Goal: Task Accomplishment & Management: Complete application form

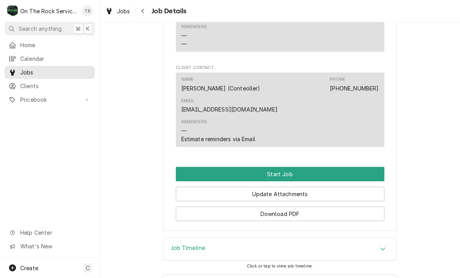
scroll to position [662, 0]
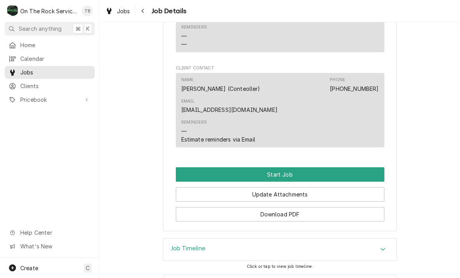
click at [289, 167] on button "Start Job" at bounding box center [280, 174] width 209 height 14
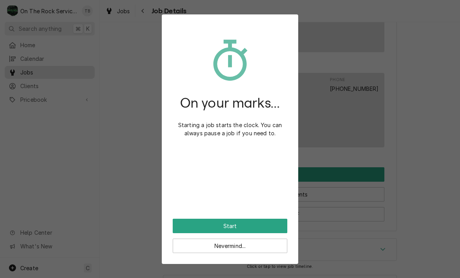
click at [268, 225] on button "Start" at bounding box center [230, 226] width 115 height 14
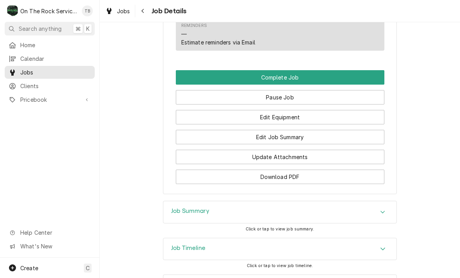
scroll to position [785, 0]
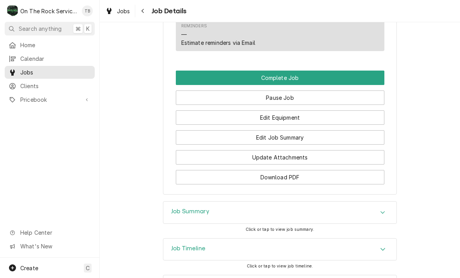
click at [305, 110] on button "Edit Equipment" at bounding box center [280, 117] width 209 height 14
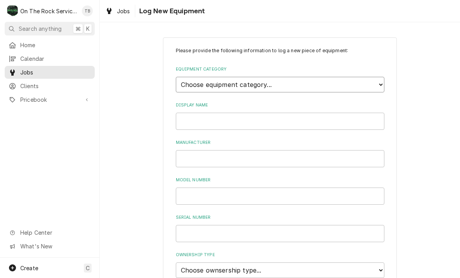
click at [384, 84] on select "Choose equipment category... Cooking Equipment Fryers Ice Machines Ovens and Ra…" at bounding box center [280, 85] width 209 height 16
select select "15"
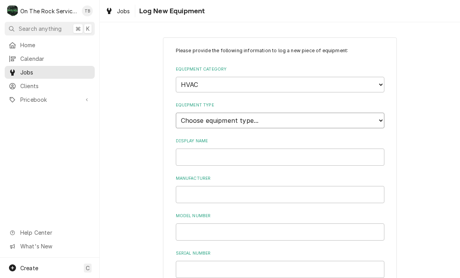
click at [287, 117] on select "Choose equipment type... Condenser Furnace Chiller Air Handler VRF Mini Split M…" at bounding box center [280, 121] width 209 height 16
select select "131"
click at [256, 149] on input "Display Name" at bounding box center [280, 157] width 209 height 17
click at [207, 186] on input "Manufacturer" at bounding box center [280, 194] width 209 height 17
click at [259, 152] on input "Left rear of store" at bounding box center [280, 157] width 209 height 17
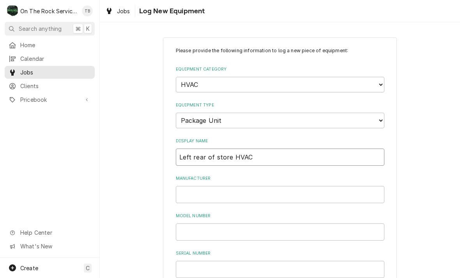
type input "Left rear of store HVAC"
click at [203, 186] on input "Manufacturer" at bounding box center [280, 194] width 209 height 17
type input "CARRIER"
click at [209, 225] on input "Model Number" at bounding box center [280, 231] width 209 height 17
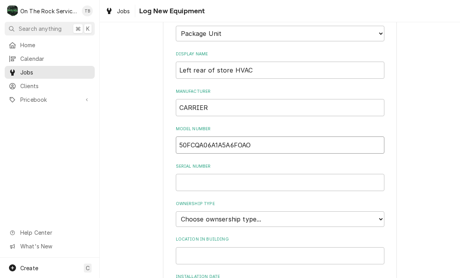
scroll to position [104, 0]
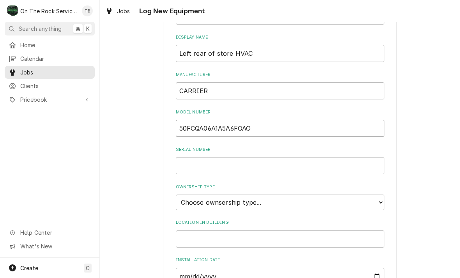
type input "50FCQA06A1A5A6FOAO"
click at [200, 157] on input "Serial Number" at bounding box center [280, 165] width 209 height 17
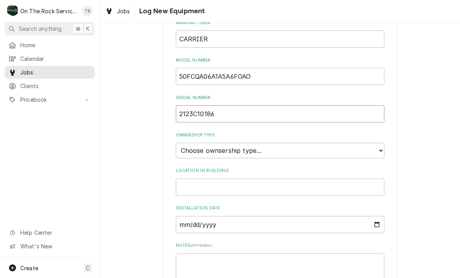
scroll to position [160, 0]
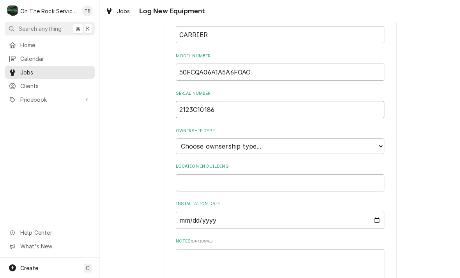
type input "2123C10186"
click at [376, 138] on select "Choose ownsership type... Unknown Owned Leased Rented" at bounding box center [280, 146] width 209 height 16
click at [374, 138] on select "Choose ownsership type... Unknown Owned Leased Rented" at bounding box center [280, 146] width 209 height 16
select select "0"
click at [239, 174] on input "Location in Building" at bounding box center [280, 182] width 209 height 17
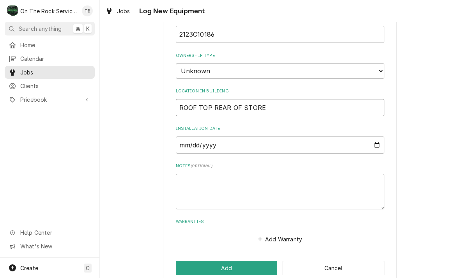
scroll to position [235, 0]
type input "ROOF TOP REAR OF STORE"
click at [227, 234] on div "Please provide the following information to log a new piece of equipment: Equip…" at bounding box center [280, 44] width 234 height 483
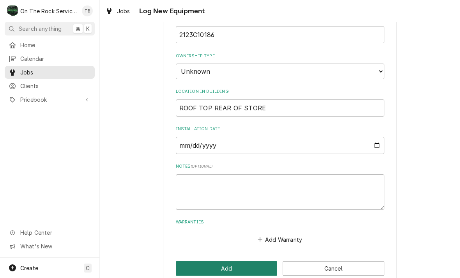
click at [223, 261] on button "Add" at bounding box center [227, 268] width 102 height 14
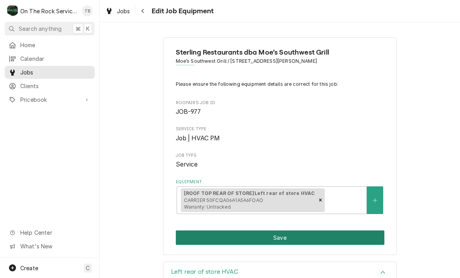
click at [197, 238] on button "Save" at bounding box center [280, 238] width 209 height 14
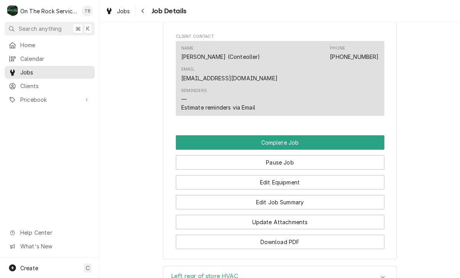
scroll to position [724, 0]
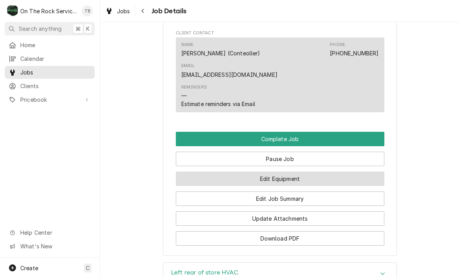
click at [289, 172] on button "Edit Equipment" at bounding box center [280, 179] width 209 height 14
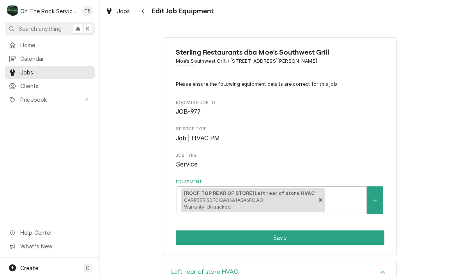
click at [329, 213] on div "Sterling Restaurants dba Moe’s Southwest Grill Moe’s Southwest Grill / [STREET_…" at bounding box center [280, 146] width 234 height 218
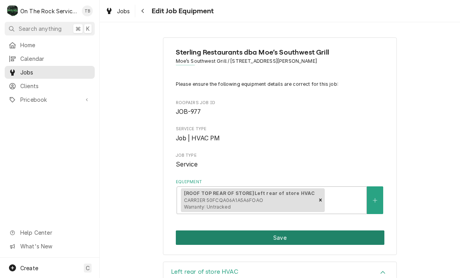
click at [306, 239] on button "Save" at bounding box center [280, 238] width 209 height 14
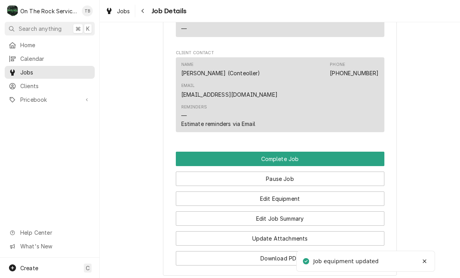
scroll to position [710, 0]
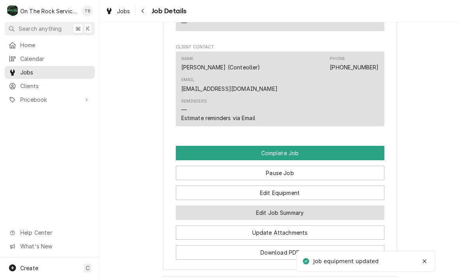
click at [290, 206] on button "Edit Job Summary" at bounding box center [280, 213] width 209 height 14
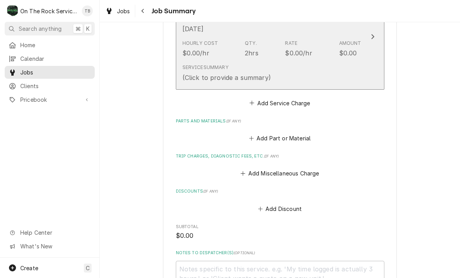
click at [302, 69] on div "Service Summary (Click to provide a summary)" at bounding box center [272, 73] width 179 height 24
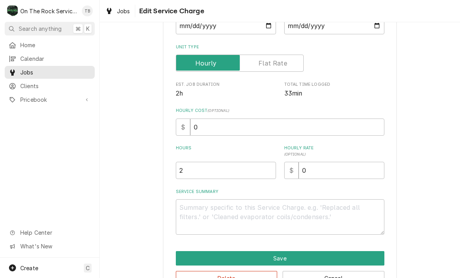
scroll to position [97, 0]
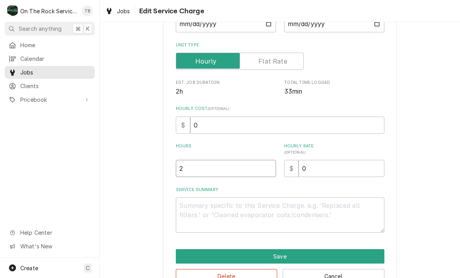
click at [200, 172] on input "2" at bounding box center [226, 168] width 100 height 17
type textarea "x"
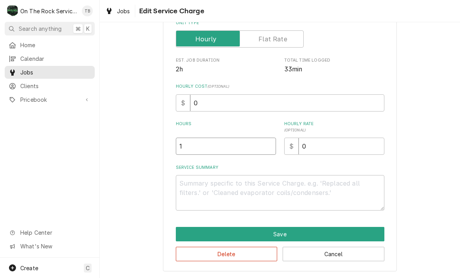
scroll to position [119, 0]
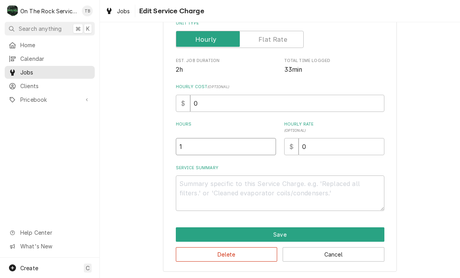
type input "1"
click at [206, 190] on textarea "Service Summary" at bounding box center [280, 193] width 209 height 35
type textarea "x"
type textarea "8"
type textarea "x"
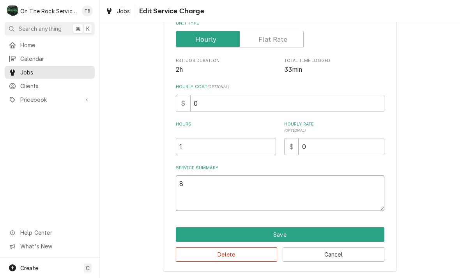
type textarea "8/"
type textarea "x"
type textarea "8/1"
type textarea "x"
type textarea "8/14"
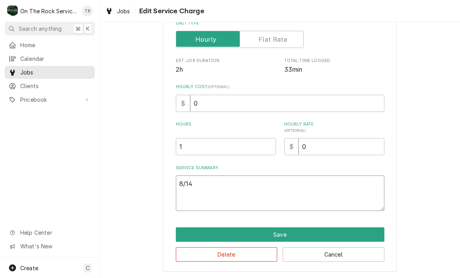
type textarea "x"
type textarea "8/14/"
type textarea "x"
type textarea "8/14/2"
type textarea "x"
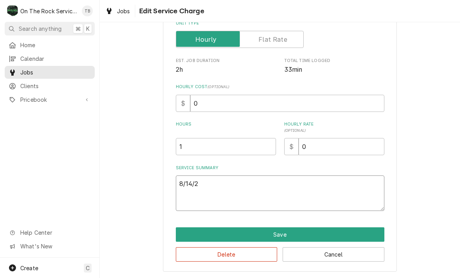
type textarea "8/14/25"
type textarea "x"
type textarea "8/14/25"
type textarea "x"
type textarea "8/14/25 L"
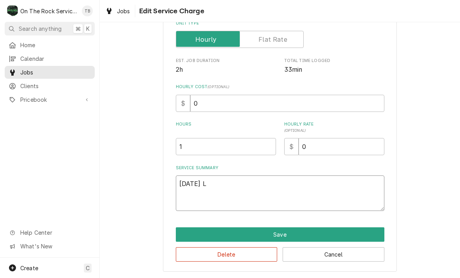
type textarea "x"
type textarea "8/14/25 LT"
type textarea "x"
type textarea "8/14/25 LTMB"
type textarea "x"
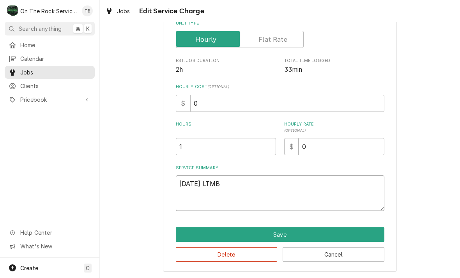
type textarea "8/14/25 LTMB"
type textarea "x"
type textarea "8/14/25 LTMB P"
type textarea "x"
type textarea "8/14/25 LTMB PR"
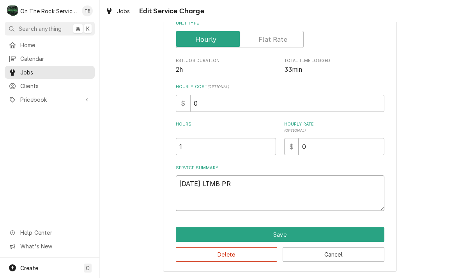
type textarea "x"
type textarea "8/14/25 LTMB PRO"
type textarea "x"
type textarea "8/14/25 LTMB PR"
type textarea "x"
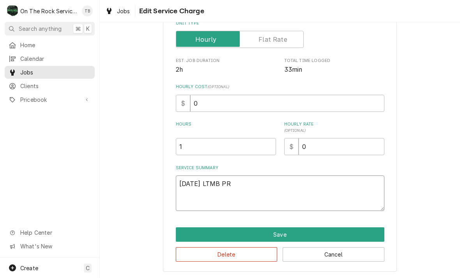
type textarea "8/14/25 LTMB P"
type textarea "x"
type textarea "8/14/25 LTMB"
type textarea "x"
type textarea "8/14/25 LTMB"
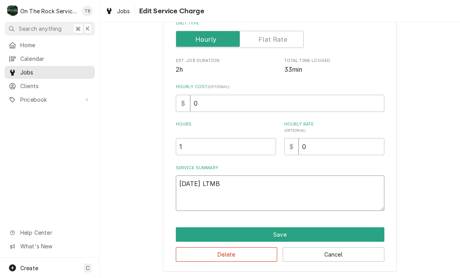
type textarea "x"
type textarea "8/14/25 LTM"
type textarea "x"
type textarea "8/14/25 LT"
type textarea "x"
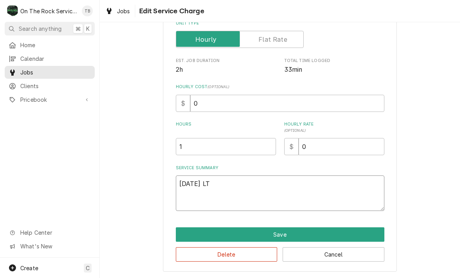
type textarea "8/14/25 L"
type textarea "x"
type textarea "8/14/25"
type textarea "x"
type textarea "8/14/25 T"
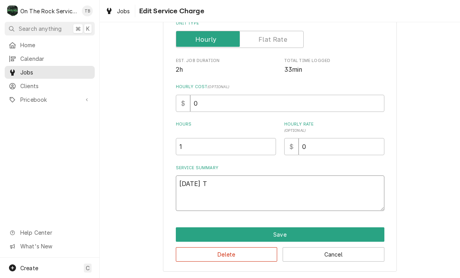
type textarea "x"
type textarea "8/14/25 TM"
type textarea "x"
type textarea "8/14/25 TMB"
type textarea "x"
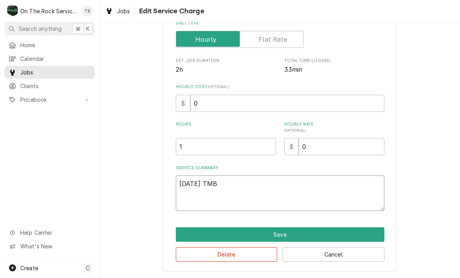
type textarea "8/14/25 TMB"
type textarea "x"
type textarea "8/14/25 TMB P"
type textarea "x"
type textarea "8/14/25 TMB PR"
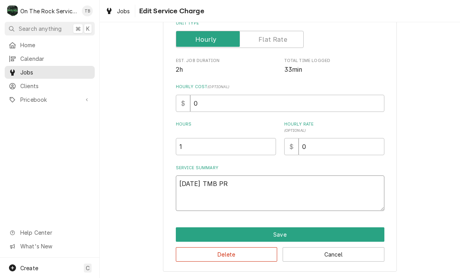
type textarea "x"
type textarea "8/14/25 TMB PRO"
type textarea "x"
type textarea "8/14/25 TMB PROV"
type textarea "x"
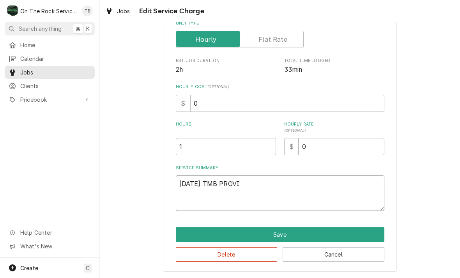
type textarea "8/14/25 TMB PROVID"
type textarea "x"
type textarea "8/14/25 TMB PROVIDE"
type textarea "x"
type textarea "8/14/25 TMB PROVIDE"
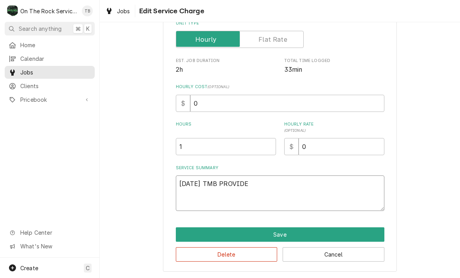
type textarea "x"
type textarea "8/14/25 TMB PROVIDE S"
type textarea "x"
type textarea "8/14/25 TMB PROVIDE SE"
type textarea "x"
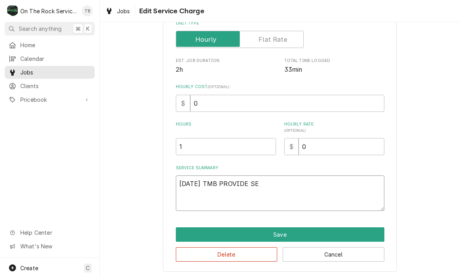
type textarea "8/14/25 TMB PROVIDE SER"
type textarea "x"
type textarea "8/14/25 TMB PROVIDE SERV"
type textarea "x"
type textarea "8/14/25 TMB PROVIDE SERVI"
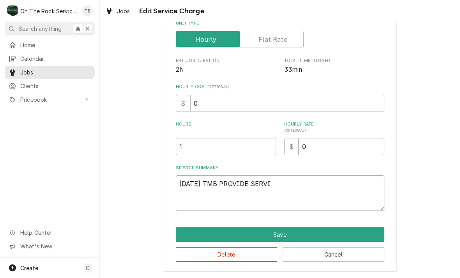
type textarea "x"
type textarea "8/14/25 TMB PROVIDE SERVIE"
type textarea "x"
type textarea "8/14/25 TMB PROVIDE SERVI"
type textarea "x"
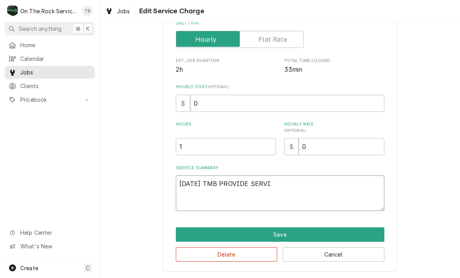
type textarea "8/14/25 TMB PROVIDE SERVIC"
type textarea "x"
type textarea "8/14/25 TMB PROVIDE SERVICE"
type textarea "x"
type textarea "8/14/25 TMB PROVIDE SERVICE P"
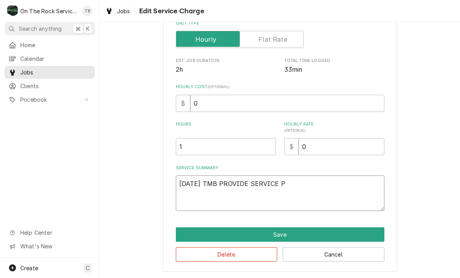
type textarea "x"
type textarea "8/14/25 TMB PROVIDE SERVICE PAR"
type textarea "x"
type textarea "8/14/25 TMB PROVIDE SERVICE PART"
type textarea "x"
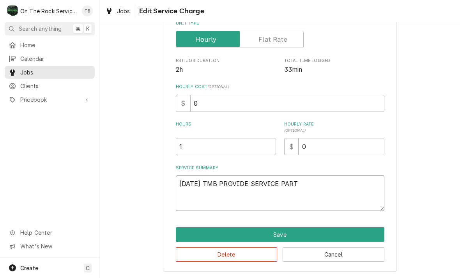
type textarea "8/14/25 TMB PROVIDE SERVICE PARTS"
type textarea "x"
type textarea "8/14/25 TMB PROVIDE SERVICE PARTS"
type textarea "x"
type textarea "8/14/25 TMB PROVIDE SERVICE PARTS A"
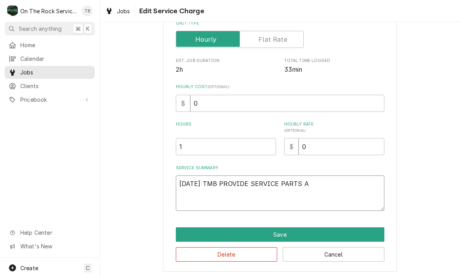
type textarea "x"
type textarea "8/14/25 TMB PROVIDE SERVICE PARTS AN"
type textarea "x"
type textarea "8/14/25 TMB PROVIDE SERVICE PARTS AND"
type textarea "x"
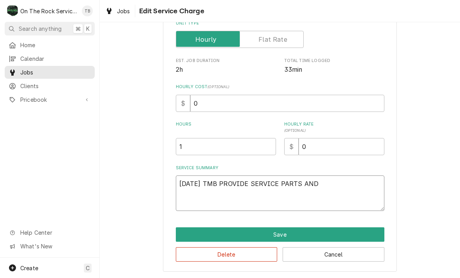
type textarea "8/14/25 TMB PROVIDE SERVICE PARTS AND A"
type textarea "x"
type textarea "8/14/25 TMB PROVIDE SERVICE PARTS AND ALB"
type textarea "x"
type textarea "8/14/25 TMB PROVIDE SERVICE PARTS AND ALBO"
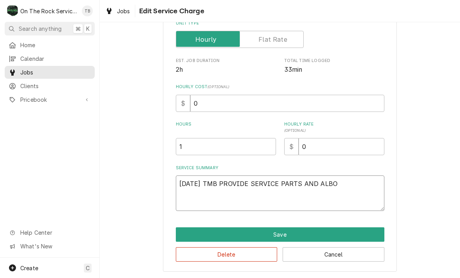
type textarea "x"
type textarea "8/14/25 TMB PROVIDE SERVICE PARTS AND ALBOR"
type textarea "x"
type textarea "8/14/25 TMB PROVIDE SERVICE PARTS AND ALBOR T"
type textarea "x"
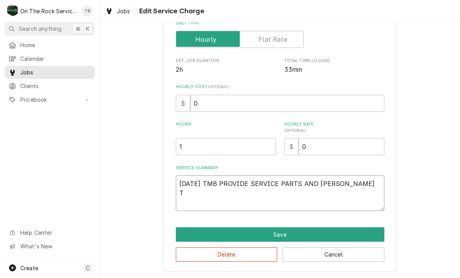
type textarea "8/14/25 TMB PROVIDE SERVICE PARTS AND ALBOR TO"
type textarea "x"
type textarea "8/14/25 TMB PROVIDE SERVICE PARTS AND ALBOR TO"
type textarea "x"
type textarea "8/14/25 TMB PROVIDE SERVICE PARTS AND ALBOR TO D"
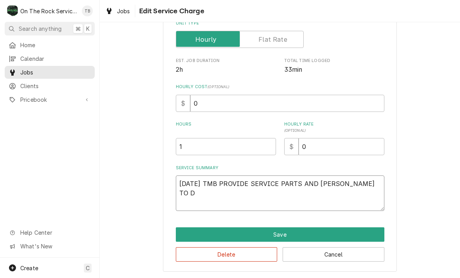
type textarea "x"
type textarea "8/14/25 TMB PROVIDE SERVICE PARTS AND ALBOR TO"
type textarea "x"
type textarea "8/14/25 TMB PROVIDE SERVICE PARTS AND ALBOR TO"
type textarea "x"
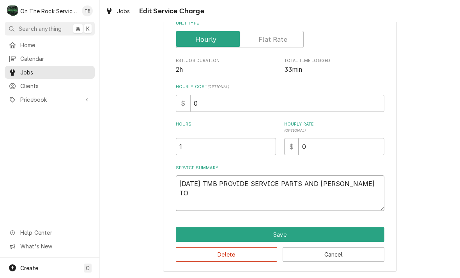
type textarea "8/14/25 TMB PROVIDE SERVICE PARTS AND ALBOR T"
type textarea "x"
type textarea "8/14/25 TMB PROVIDE SERVICE PARTS AND ALBOR"
type textarea "x"
type textarea "8/14/25 TMB PROVIDE SERVICE PARTS AND ALBOR"
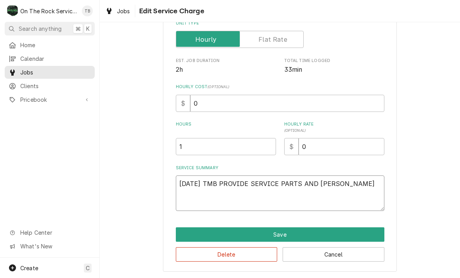
type textarea "x"
type textarea "8/14/25 TMB PROVIDE SERVICE PARTS AND ALBO"
type textarea "x"
type textarea "8/14/25 TMB PROVIDE SERVICE PARTS AND ALB"
type textarea "x"
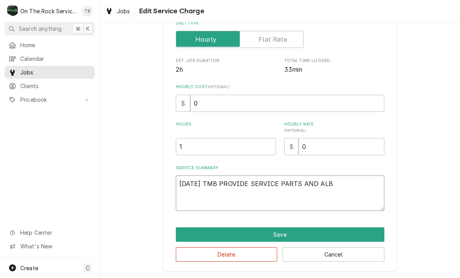
type textarea "8/14/25 TMB PROVIDE SERVICE PARTS AND AL"
type textarea "x"
type textarea "8/14/25 TMB PROVIDE SERVICE PARTS AND A"
type textarea "x"
type textarea "8/14/25 TMB PROVIDE SERVICE PARTS AND"
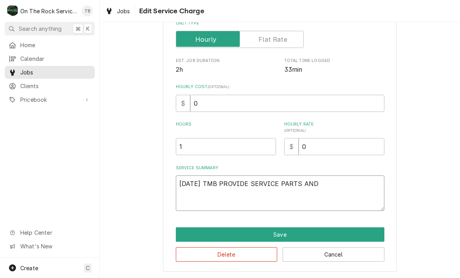
type textarea "x"
type textarea "8/14/25 TMB PROVIDE SERVICE PARTS AND LA"
type textarea "x"
type textarea "8/14/25 TMB PROVIDE SERVICE PARTS AND LABO"
type textarea "x"
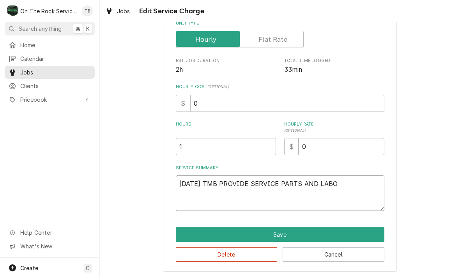
type textarea "8/14/25 TMB PROVIDE SERVICE PARTS AND LABOR"
type textarea "x"
type textarea "8/14/25 TMB PROVIDE SERVICE PARTS AND LABOR"
type textarea "x"
type textarea "8/14/25 TMB PROVIDE SERVICE PARTS AND LABOR T"
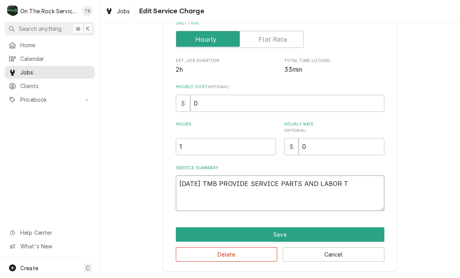
type textarea "x"
type textarea "8/14/25 TMB PROVIDE SERVICE PARTS AND LABOR TO"
type textarea "x"
type textarea "8/14/25 TMB PROVIDE SERVICE PARTS AND LABOR TO D"
type textarea "x"
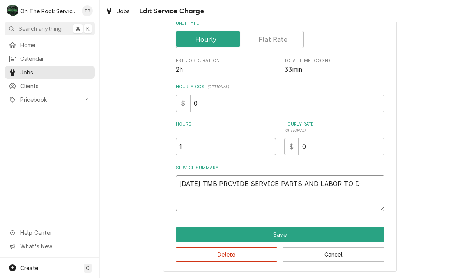
type textarea "8/14/25 TMB PROVIDE SERVICE PARTS AND LABOR TO DE"
type textarea "x"
type textarea "8/14/25 TMB PROVIDE SERVICE PARTS AND LABOR TO DET"
type textarea "x"
type textarea "8/14/25 TMB PROVIDE SERVICE PARTS AND LABOR TO DETE"
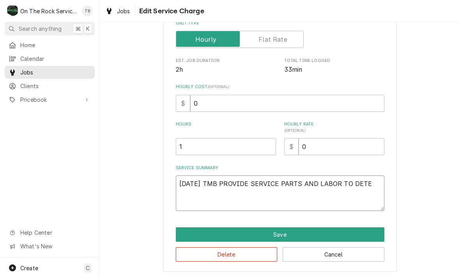
type textarea "x"
type textarea "8/14/25 TMB PROVIDE SERVICE PARTS AND LABOR TO DETER"
type textarea "x"
type textarea "8/14/25 TMB PROVIDE SERVICE PARTS AND LABOR TO DETERM"
type textarea "x"
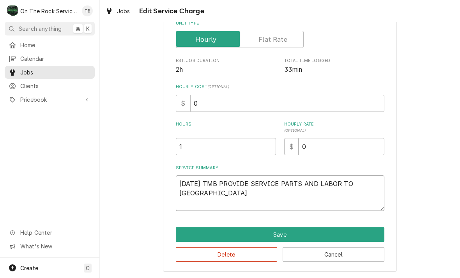
type textarea "8/14/25 TMB PROVIDE SERVICE PARTS AND LABOR TO DETERMI"
type textarea "x"
type textarea "8/14/25 TMB PROVIDE SERVICE PARTS AND LABOR TO DETERMIN"
type textarea "x"
type textarea "8/14/25 TMB PROVIDE SERVICE PARTS AND LABOR TO DETERMINE"
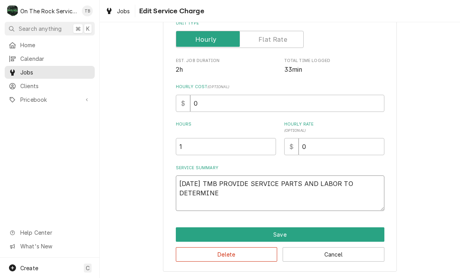
type textarea "x"
type textarea "8/14/25 TMB PROVIDE SERVICE PARTS AND LABOR TO DETERMINE T"
type textarea "x"
type textarea "8/14/25 TMB PROVIDE SERVICE PARTS AND LABOR TO DETERMINE TH"
type textarea "x"
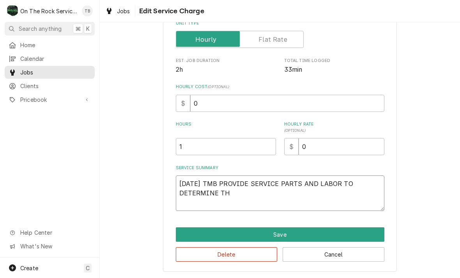
type textarea "8/14/25 TMB PROVIDE SERVICE PARTS AND LABOR TO DETERMINE THA"
type textarea "x"
type textarea "8/14/25 TMB PROVIDE SERVICE PARTS AND LABOR TO DETERMINE THAT"
type textarea "x"
type textarea "8/14/25 TMB PROVIDE SERVICE PARTS AND LABOR TO DETERMINE THAT"
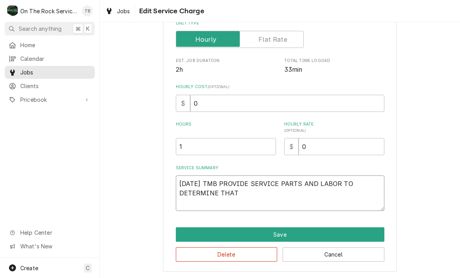
type textarea "x"
type textarea "8/14/25 TMB PROVIDE SERVICE PARTS AND LABOR TO DETERMINE THAT UP"
type textarea "x"
type textarea "8/14/25 TMB PROVIDE SERVICE PARTS AND LABOR TO DETERMINE THAT UPO"
type textarea "x"
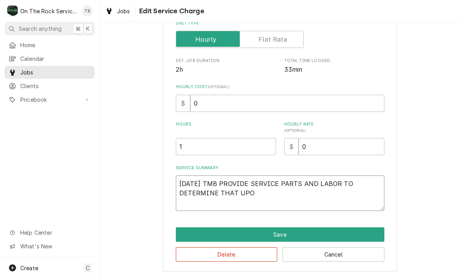
type textarea "8/14/25 TMB PROVIDE SERVICE PARTS AND LABOR TO DETERMINE THAT UPON"
type textarea "x"
type textarea "8/14/25 TMB PROVIDE SERVICE PARTS AND LABOR TO DETERMINE THAT UPON"
type textarea "x"
type textarea "8/14/25 TMB PROVIDE SERVICE PARTS AND LABOR TO DETERMINE THAT UPON A"
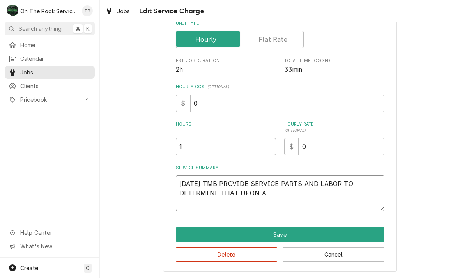
type textarea "x"
type textarea "8/14/25 TMB PROVIDE SERVICE PARTS AND LABOR TO DETERMINE THAT UPON AR"
type textarea "x"
type textarea "8/14/25 TMB PROVIDE SERVICE PARTS AND LABOR TO DETERMINE THAT UPON ARR"
type textarea "x"
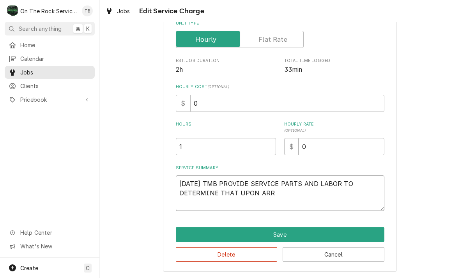
type textarea "8/14/25 TMB PROVIDE SERVICE PARTS AND LABOR TO DETERMINE THAT UPON ARRI"
type textarea "x"
type textarea "8/14/25 TMB PROVIDE SERVICE PARTS AND LABOR TO DETERMINE THAT UPON ARRIVA"
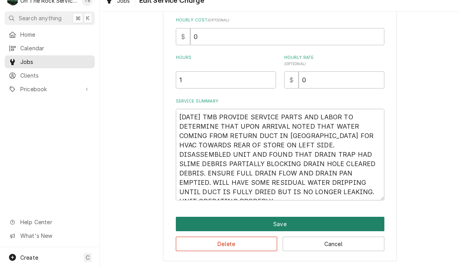
click at [289, 227] on button "Save" at bounding box center [280, 234] width 209 height 14
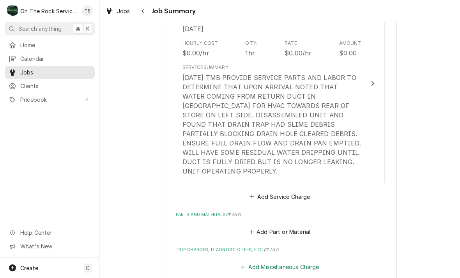
click at [282, 262] on button "Add Miscellaneous Charge" at bounding box center [279, 267] width 81 height 11
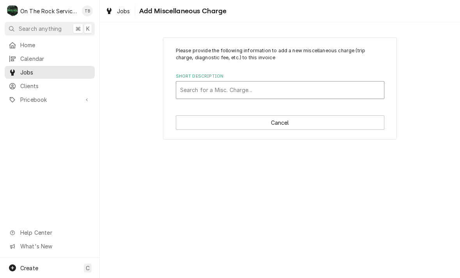
click at [298, 93] on div "Short Description" at bounding box center [280, 90] width 200 height 14
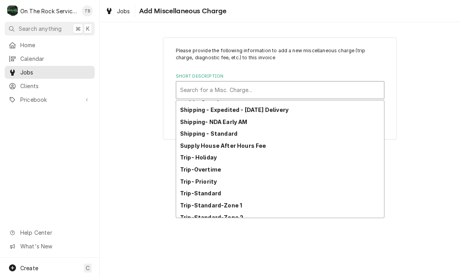
scroll to position [129, 0]
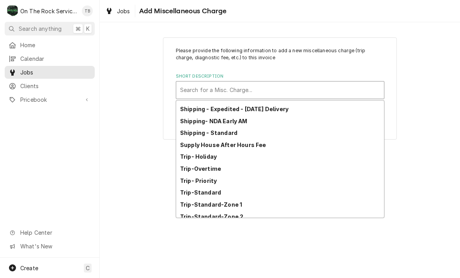
click at [243, 204] on div "Trip-Standard-Zone 1" at bounding box center [280, 205] width 208 height 12
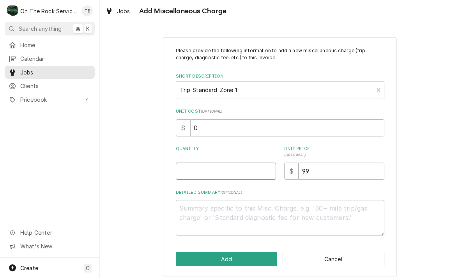
click at [206, 170] on input "Quantity" at bounding box center [226, 171] width 100 height 17
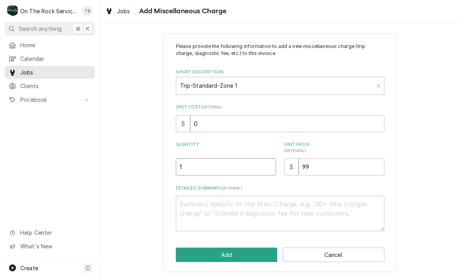
scroll to position [4, 0]
click at [209, 238] on div "Please provide the following information to add a new miscellaneous charge (tri…" at bounding box center [280, 152] width 234 height 239
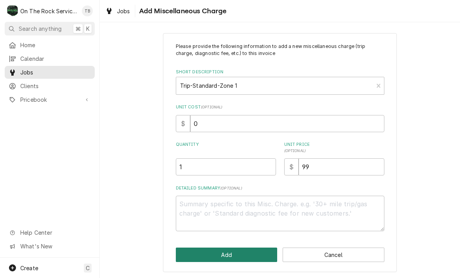
click at [233, 259] on button "Add" at bounding box center [227, 255] width 102 height 14
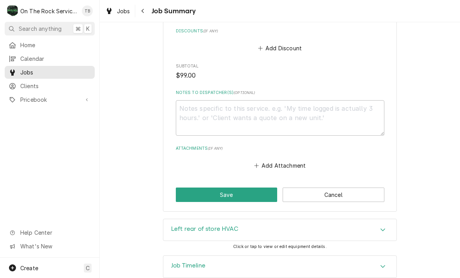
scroll to position [554, 0]
click at [223, 188] on button "Save" at bounding box center [227, 195] width 102 height 14
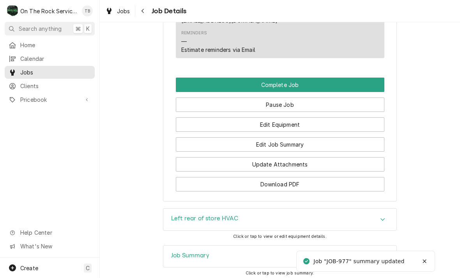
scroll to position [874, 0]
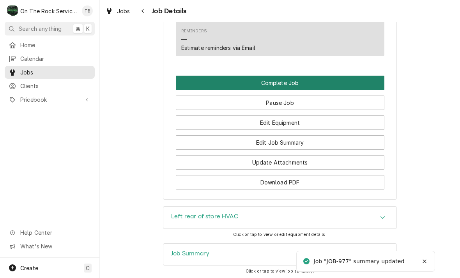
click at [282, 76] on button "Complete Job" at bounding box center [280, 83] width 209 height 14
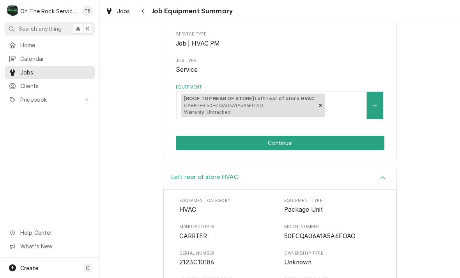
scroll to position [101, 0]
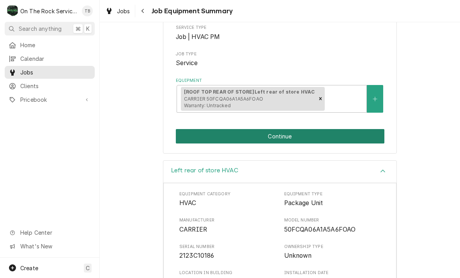
click at [288, 137] on button "Continue" at bounding box center [280, 136] width 209 height 14
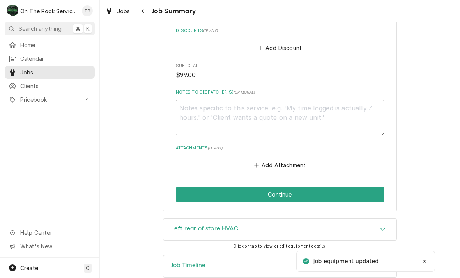
scroll to position [554, 0]
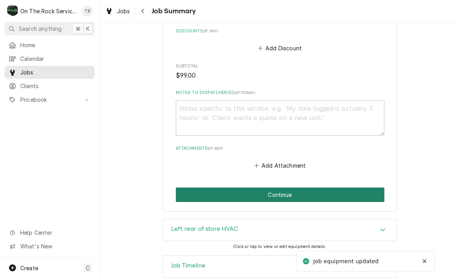
click at [291, 188] on button "Continue" at bounding box center [280, 195] width 209 height 14
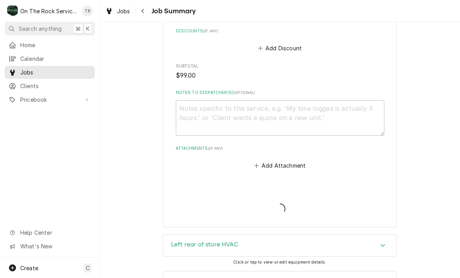
type textarea "x"
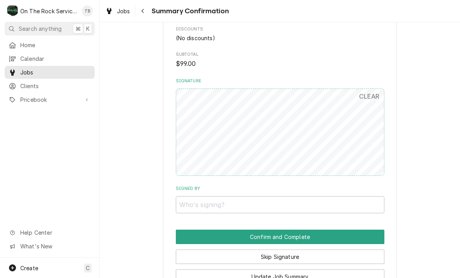
scroll to position [493, 0]
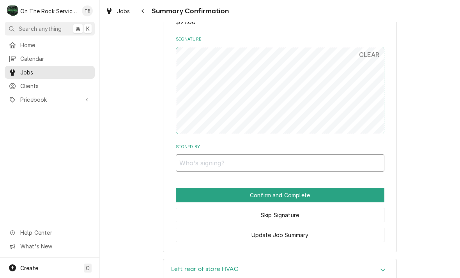
click at [230, 158] on input "Signed By" at bounding box center [280, 162] width 209 height 17
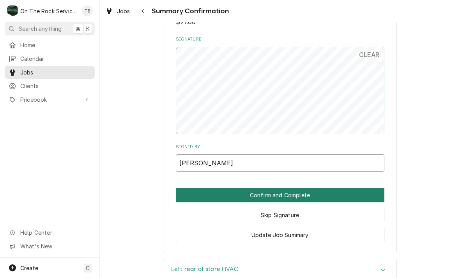
type input "[PERSON_NAME]"
click at [309, 188] on button "Confirm and Complete" at bounding box center [280, 195] width 209 height 14
